Goal: Task Accomplishment & Management: Manage account settings

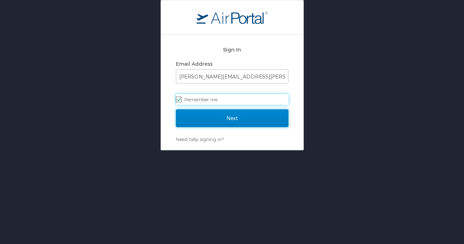
click at [261, 126] on input "Next" at bounding box center [232, 119] width 112 height 18
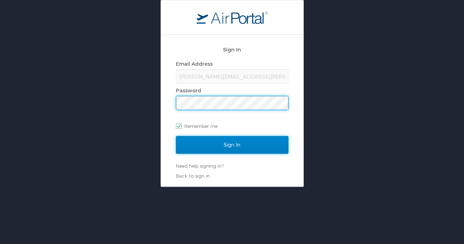
click at [249, 145] on input "Sign In" at bounding box center [232, 145] width 112 height 18
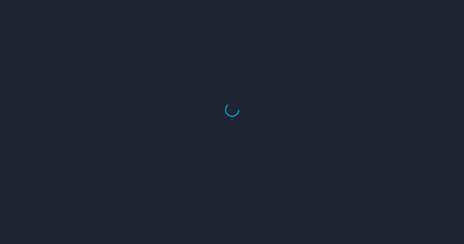
select select "US"
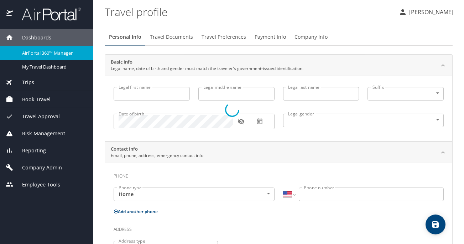
type input "[PERSON_NAME]"
type input "Cook"
type input "Undisclosed"
type input "[PERSON_NAME]"
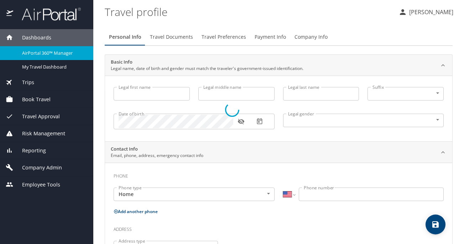
type input "Cook"
type input "[PHONE_NUMBER]"
type input "[PERSON_NAME][EMAIL_ADDRESS][DOMAIN_NAME]"
select select "US"
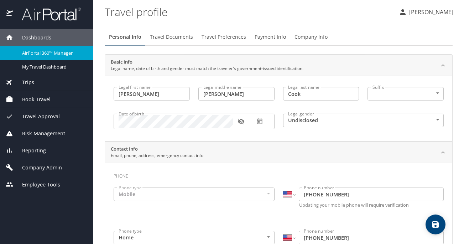
click at [48, 162] on div "Company Admin" at bounding box center [46, 167] width 93 height 17
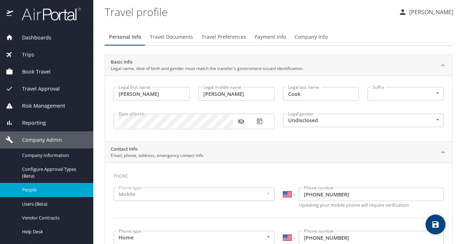
click at [54, 190] on span "People" at bounding box center [53, 190] width 63 height 7
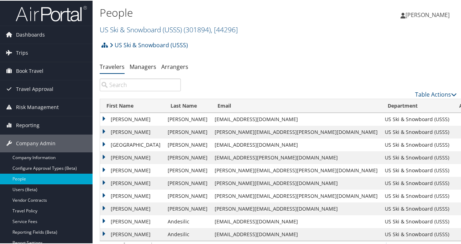
click at [140, 83] on input "search" at bounding box center [140, 84] width 81 height 13
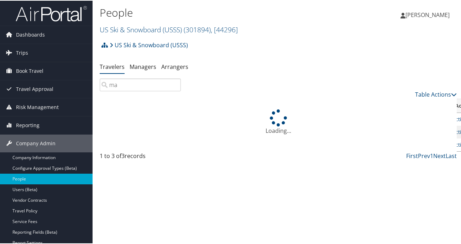
type input "m"
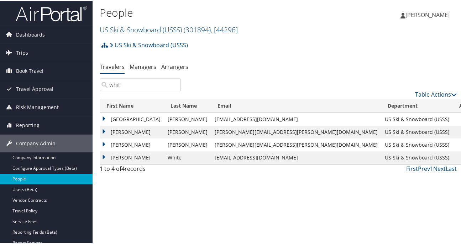
type input "whit"
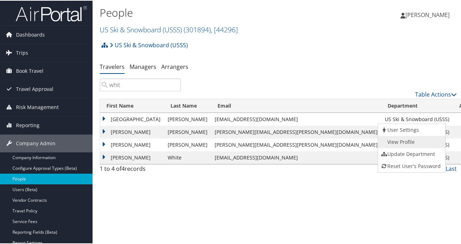
click at [416, 141] on link "View Profile" at bounding box center [410, 142] width 65 height 12
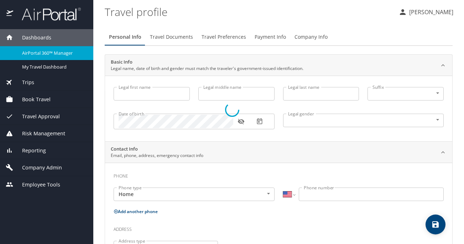
select select "US"
type input "[GEOGRAPHIC_DATA]"
type input "[PERSON_NAME]"
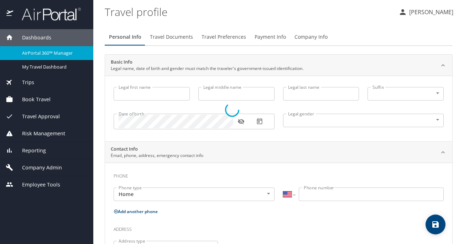
type input "Female"
select select "US"
